Goal: Find specific page/section: Find specific page/section

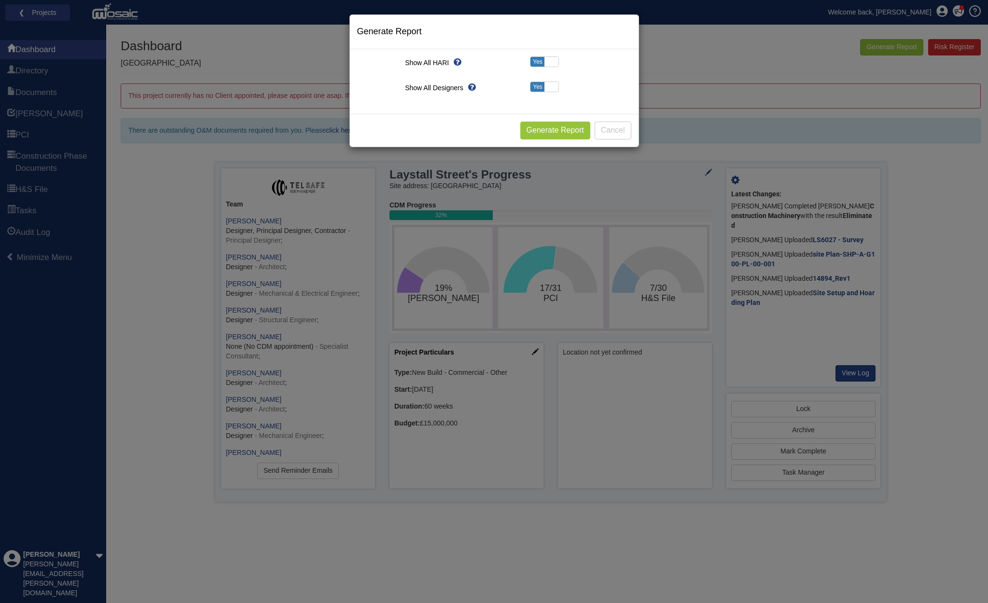
click at [612, 132] on button "Cancel" at bounding box center [612, 131] width 37 height 18
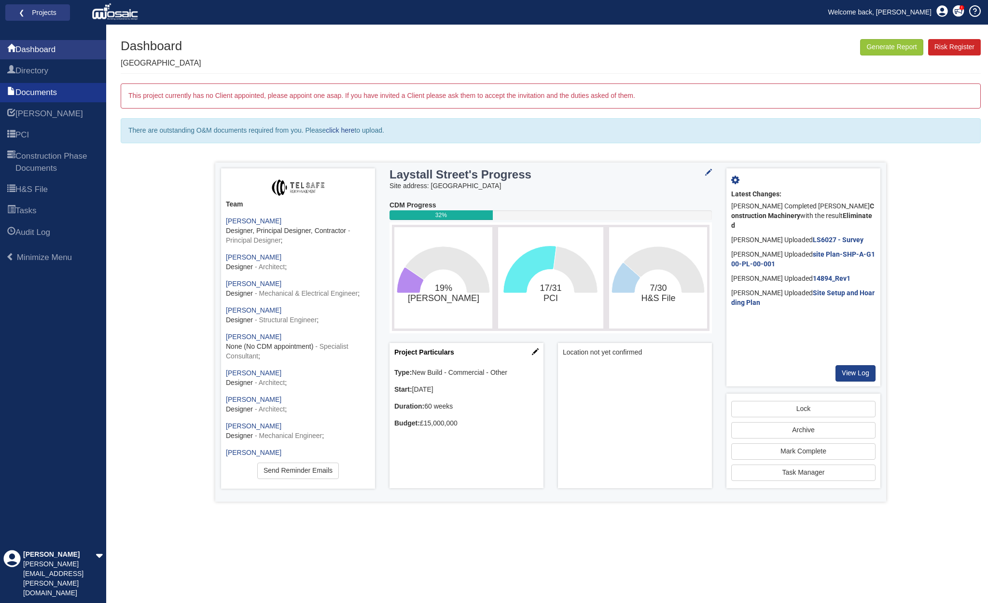
click at [39, 92] on span "Documents" at bounding box center [35, 93] width 41 height 12
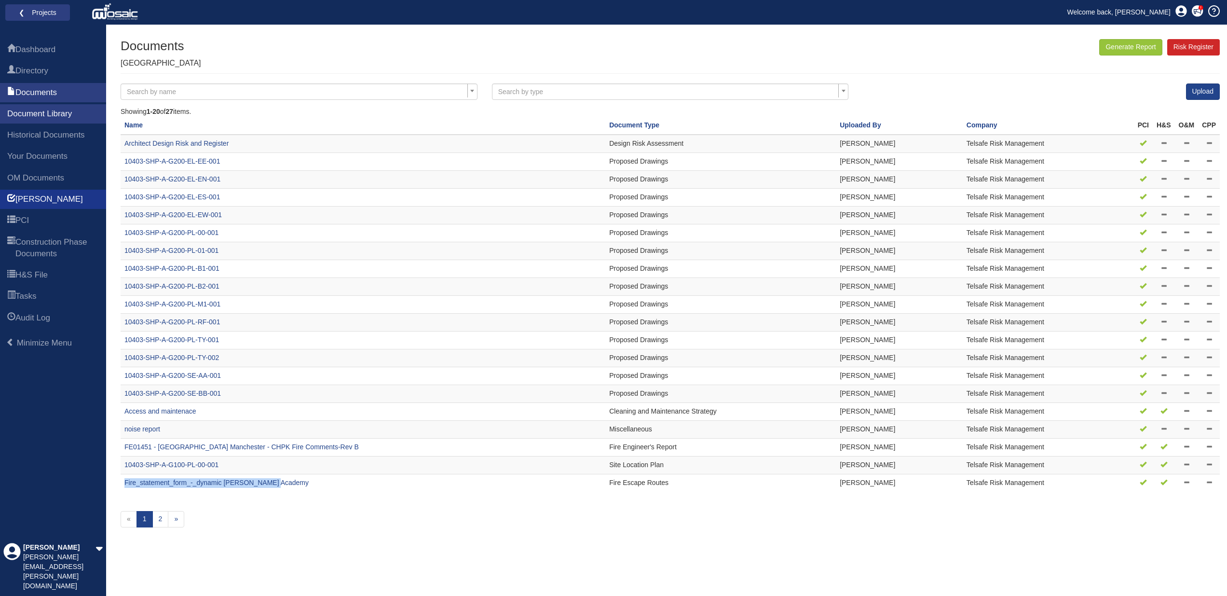
scroll to position [0, 0]
click at [25, 226] on span "PCI" at bounding box center [22, 221] width 14 height 12
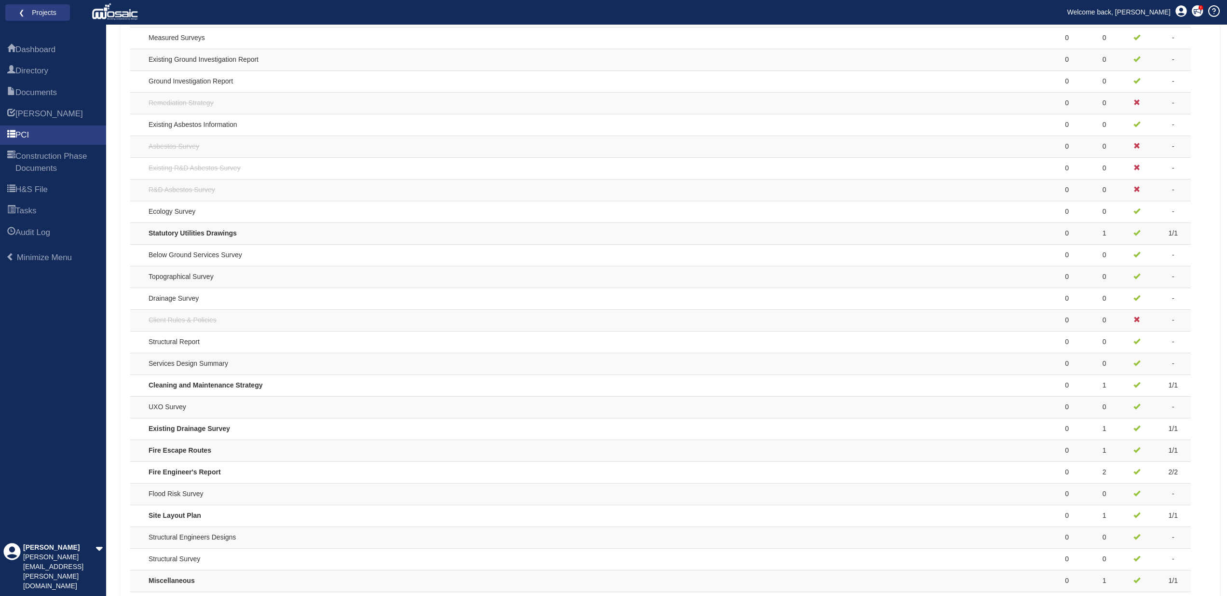
scroll to position [563, 0]
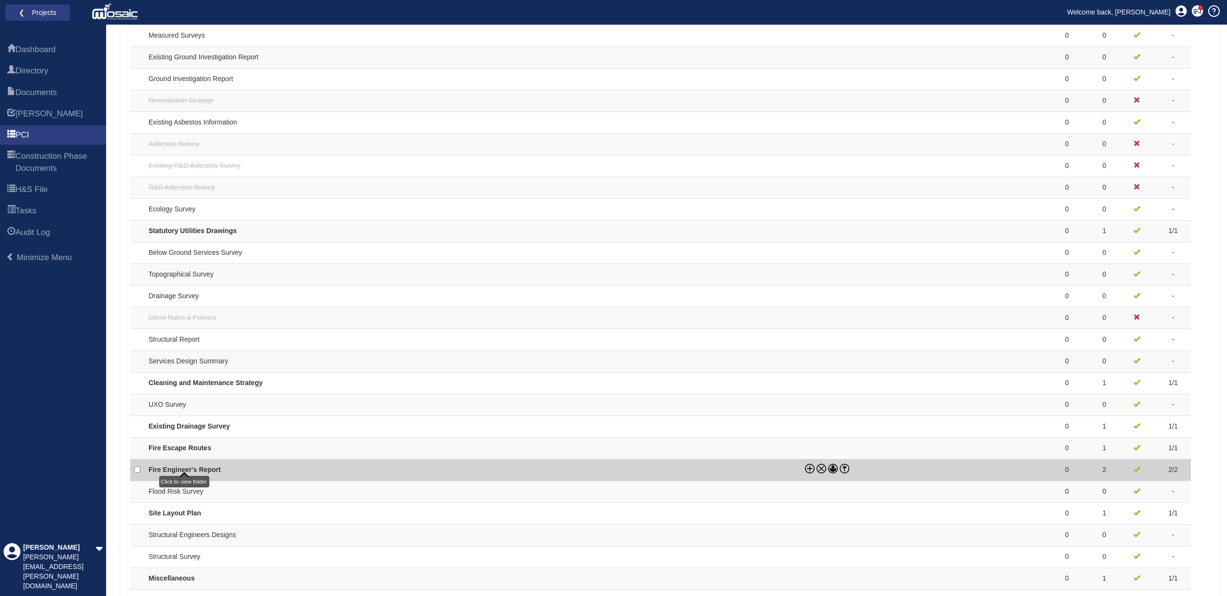
click at [209, 466] on link "Fire Engineer's Report" at bounding box center [185, 470] width 72 height 8
checkbox input "true"
